Goal: Navigation & Orientation: Find specific page/section

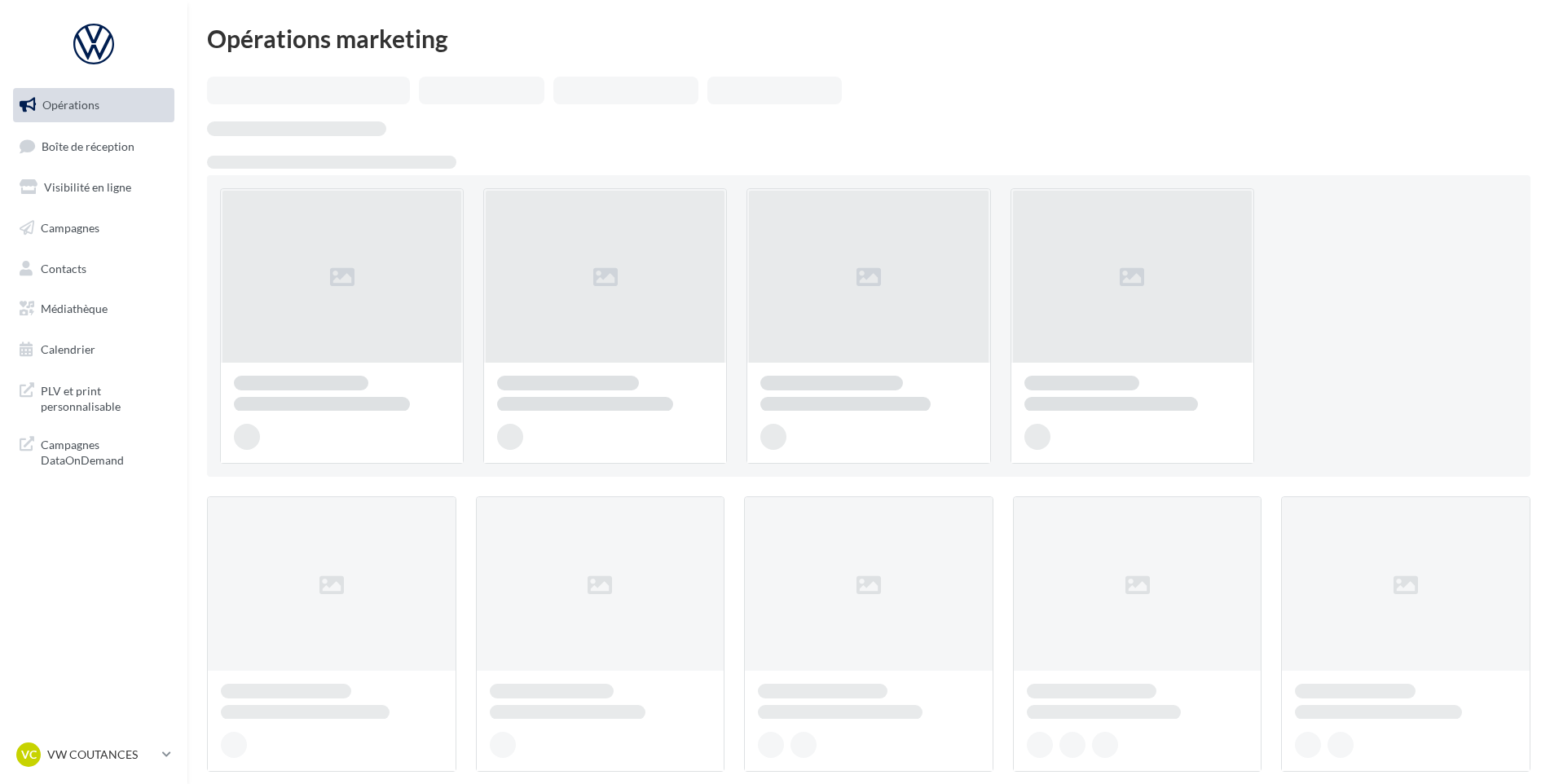
click at [111, 162] on link "Boîte de réception" at bounding box center [94, 146] width 168 height 35
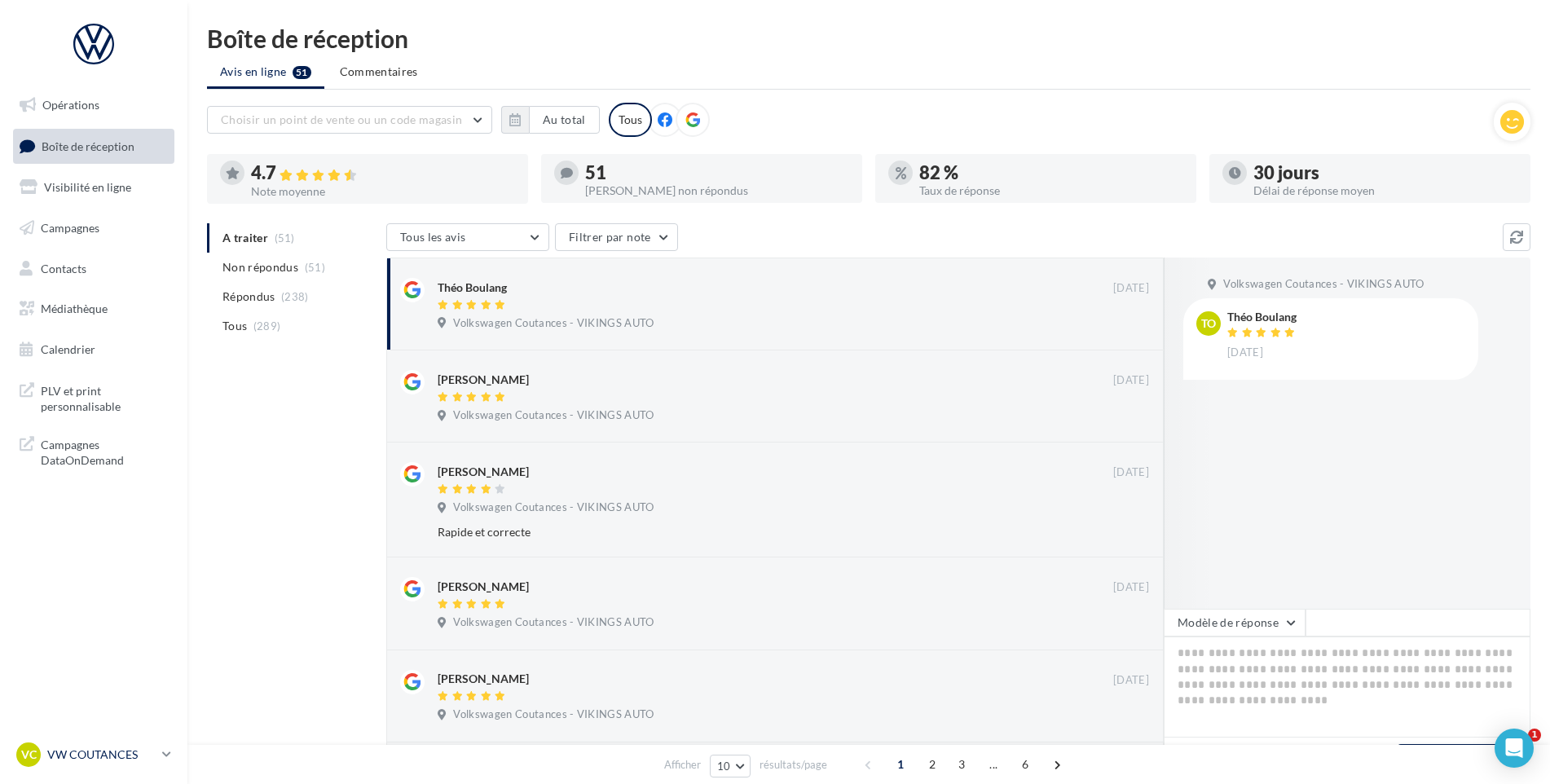
click at [88, 748] on p "VW COUTANCES" at bounding box center [101, 754] width 108 height 17
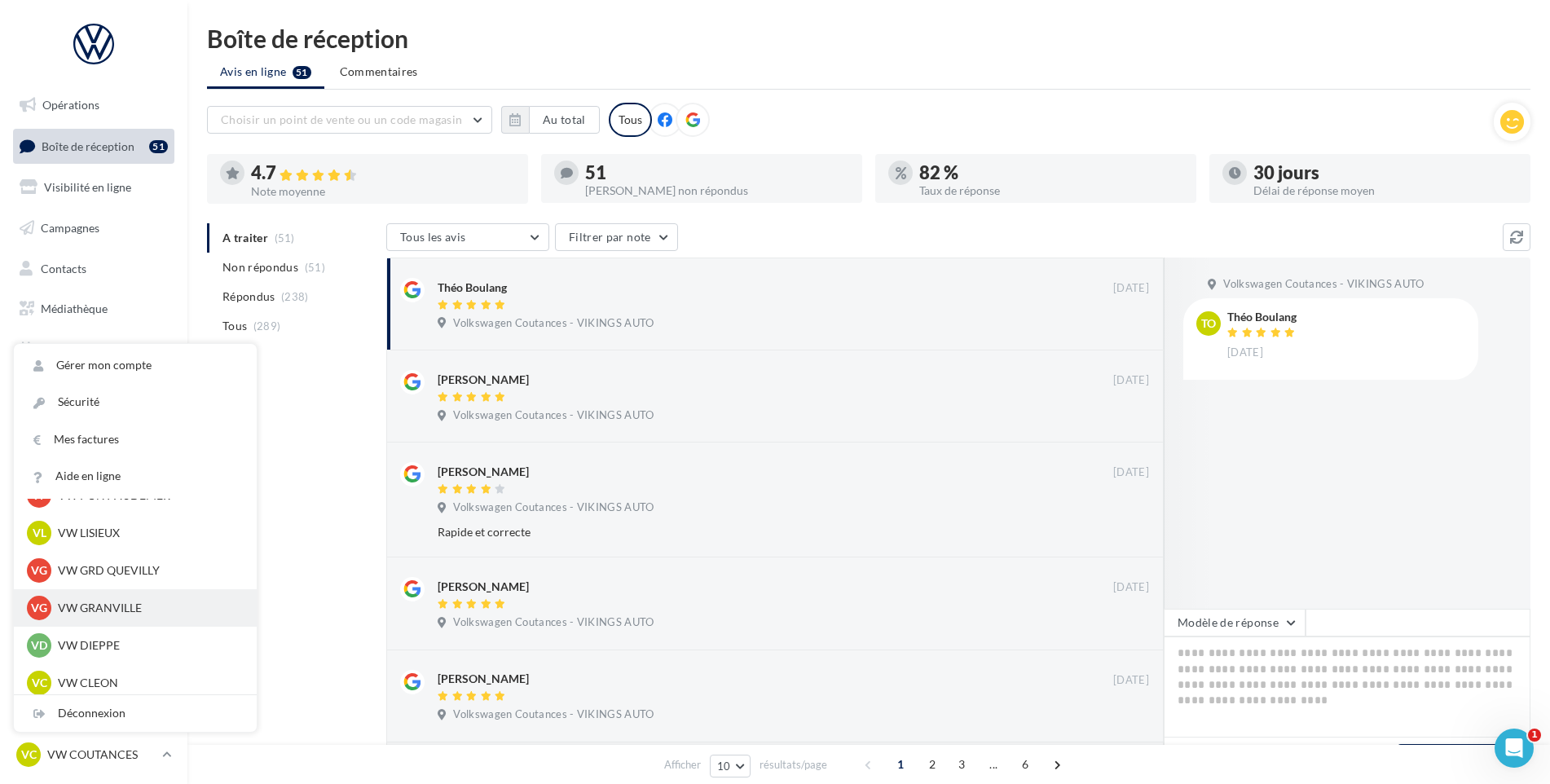
scroll to position [361, 0]
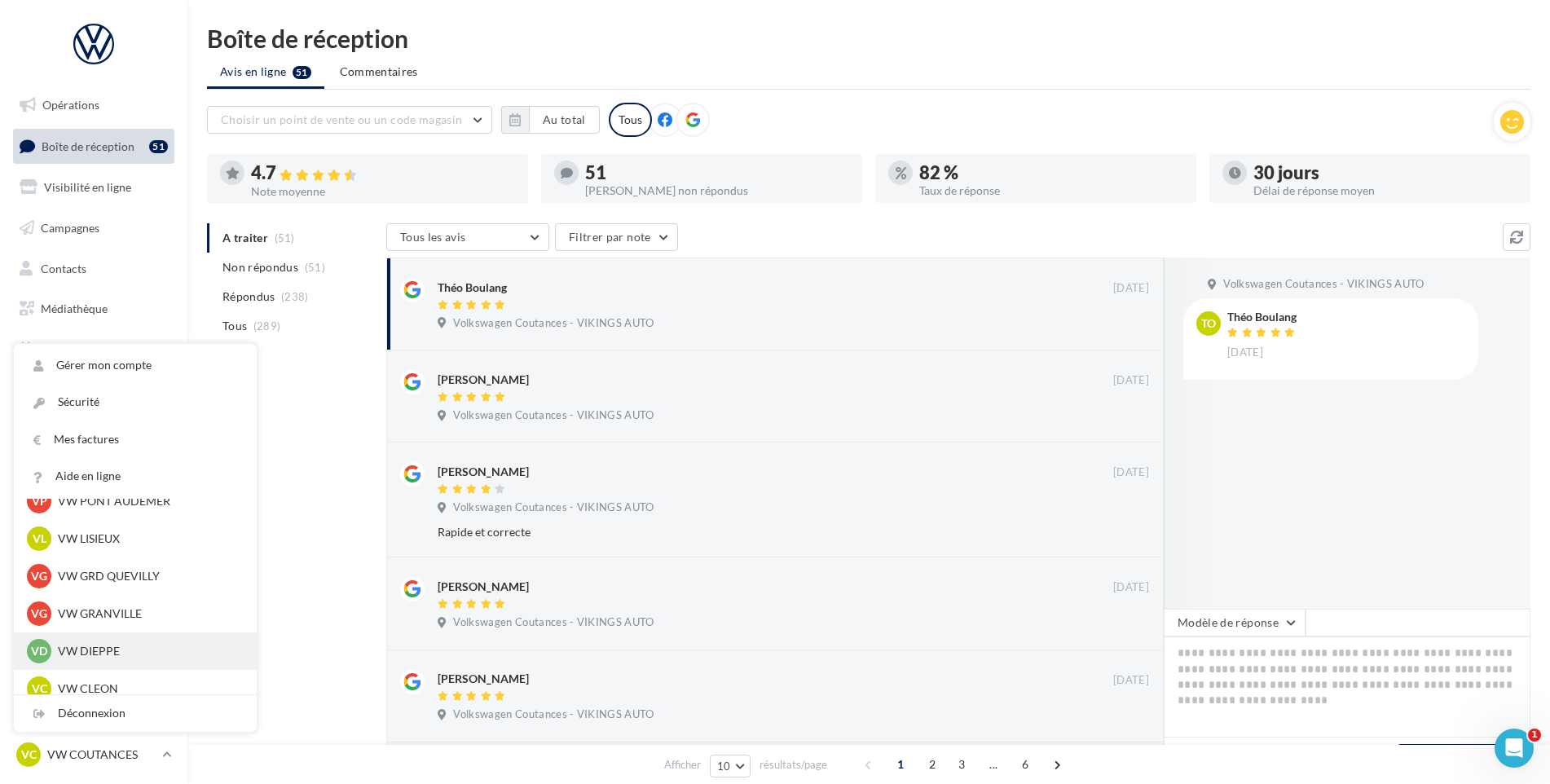
click at [116, 640] on div "VD VW DIEPPE vw-die-vau" at bounding box center [136, 650] width 217 height 24
